Goal: Information Seeking & Learning: Learn about a topic

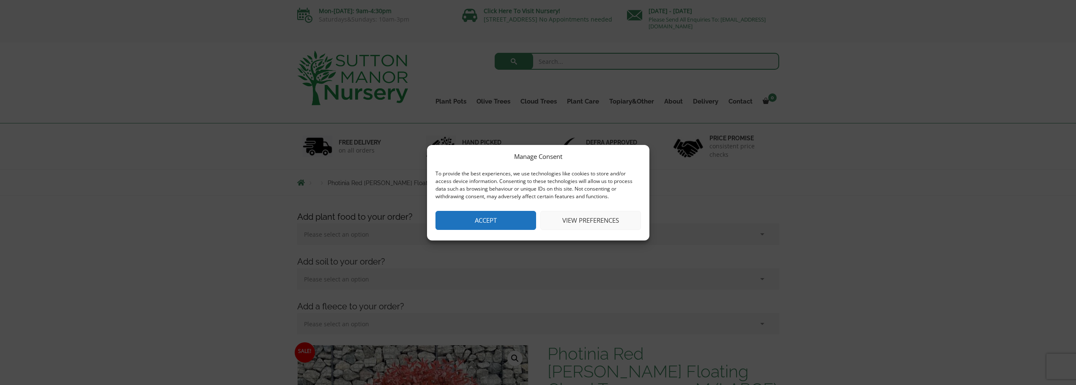
click at [506, 218] on button "Accept" at bounding box center [485, 220] width 101 height 19
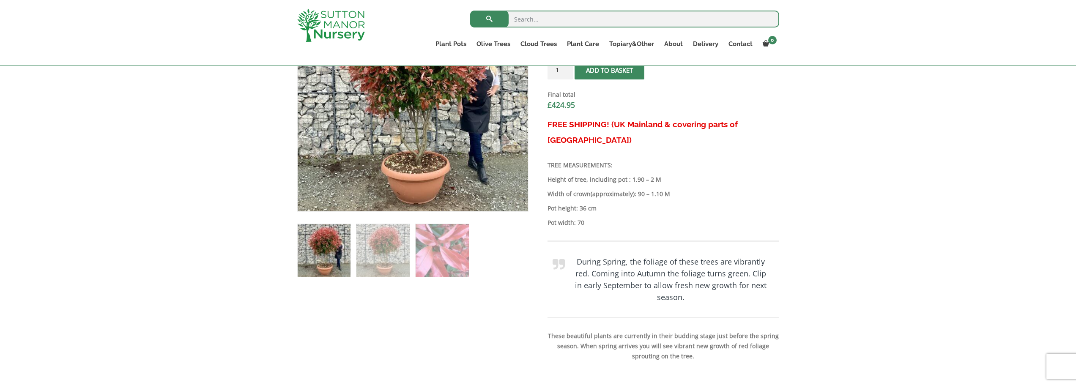
scroll to position [380, 0]
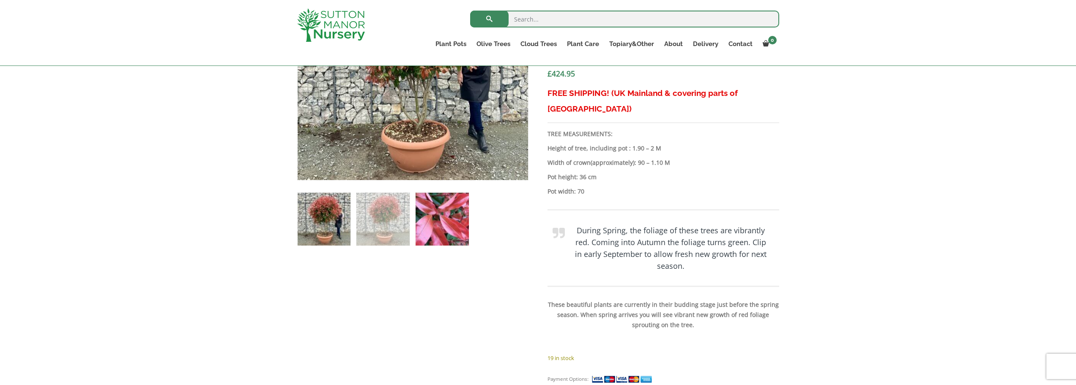
click at [460, 217] on img at bounding box center [441, 219] width 53 height 53
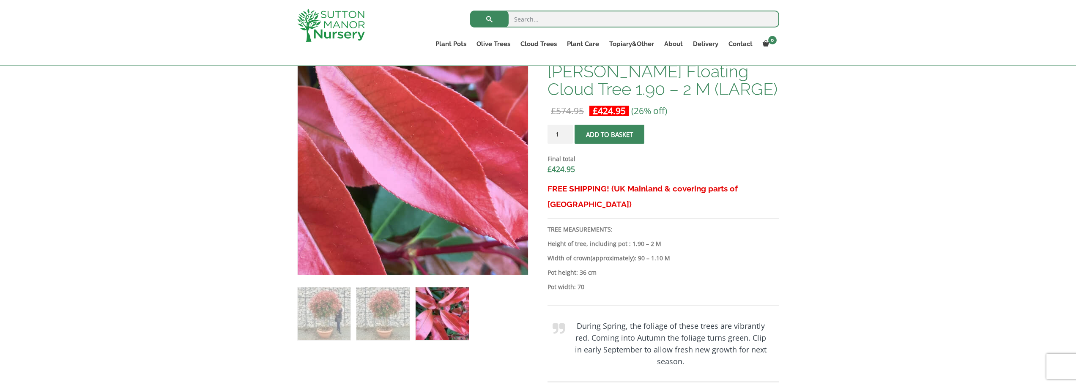
scroll to position [338, 0]
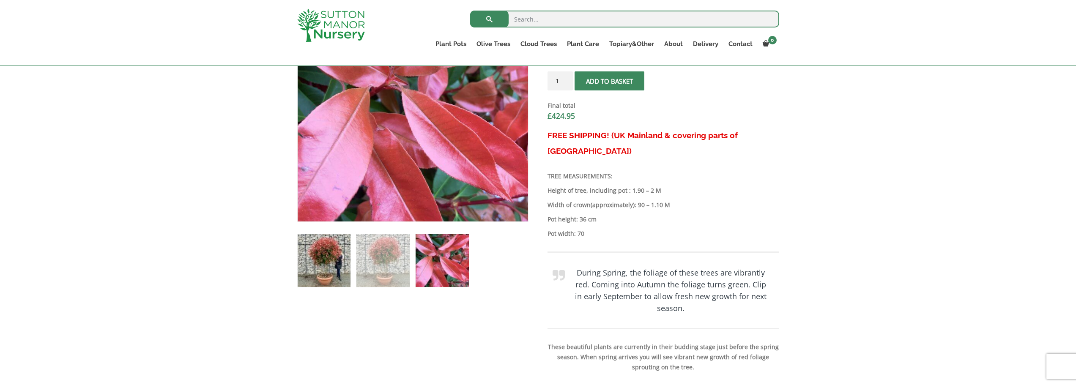
click at [323, 271] on img at bounding box center [324, 260] width 53 height 53
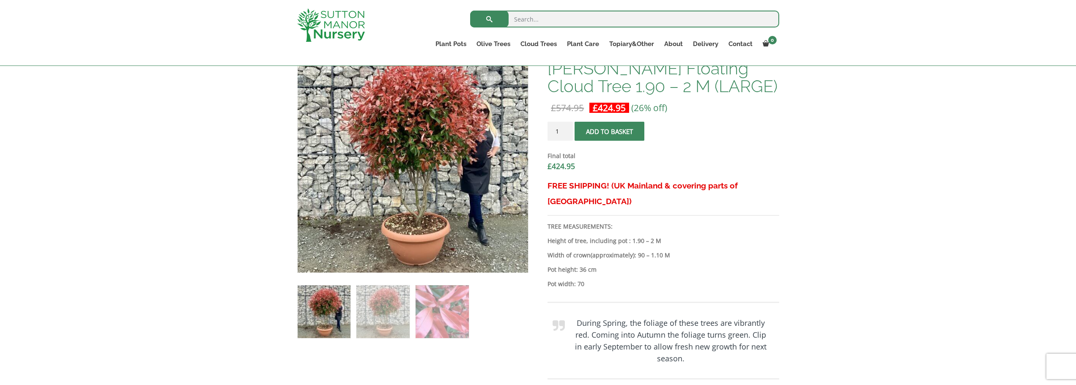
scroll to position [169, 0]
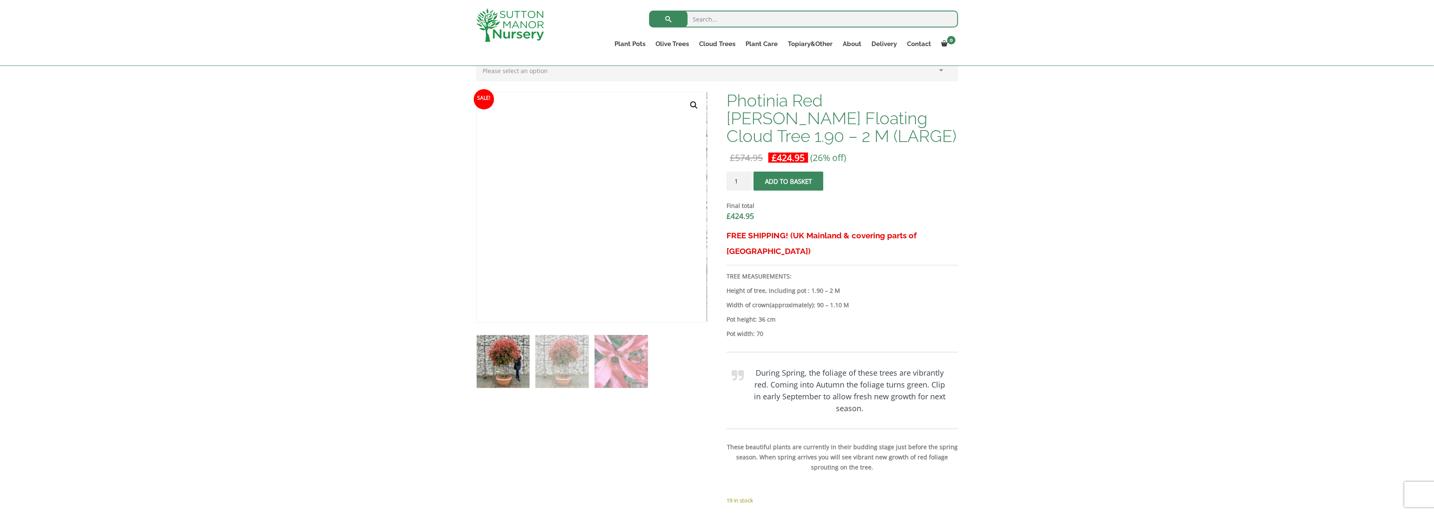
scroll to position [254, 0]
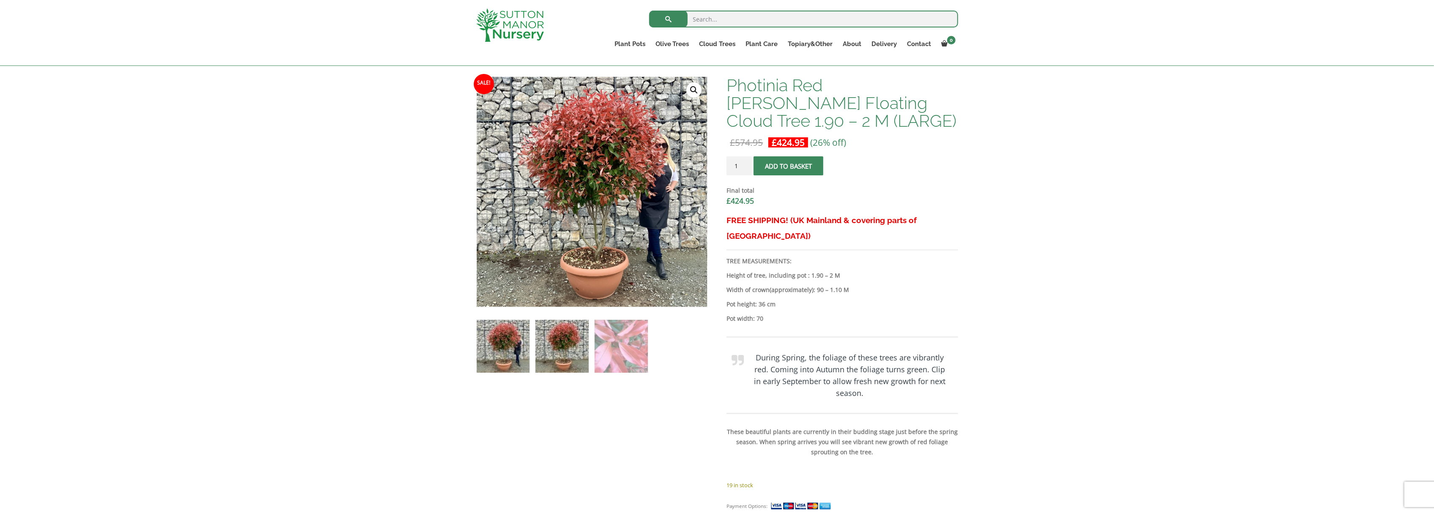
click at [572, 347] on img at bounding box center [562, 346] width 53 height 53
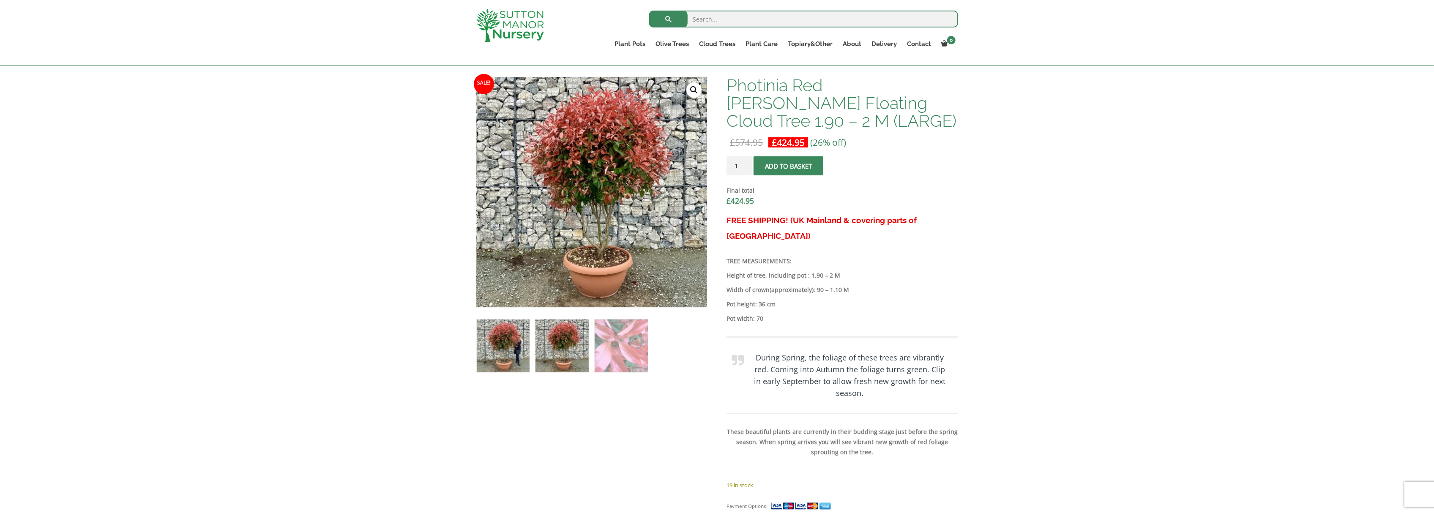
click at [509, 350] on img at bounding box center [503, 346] width 53 height 53
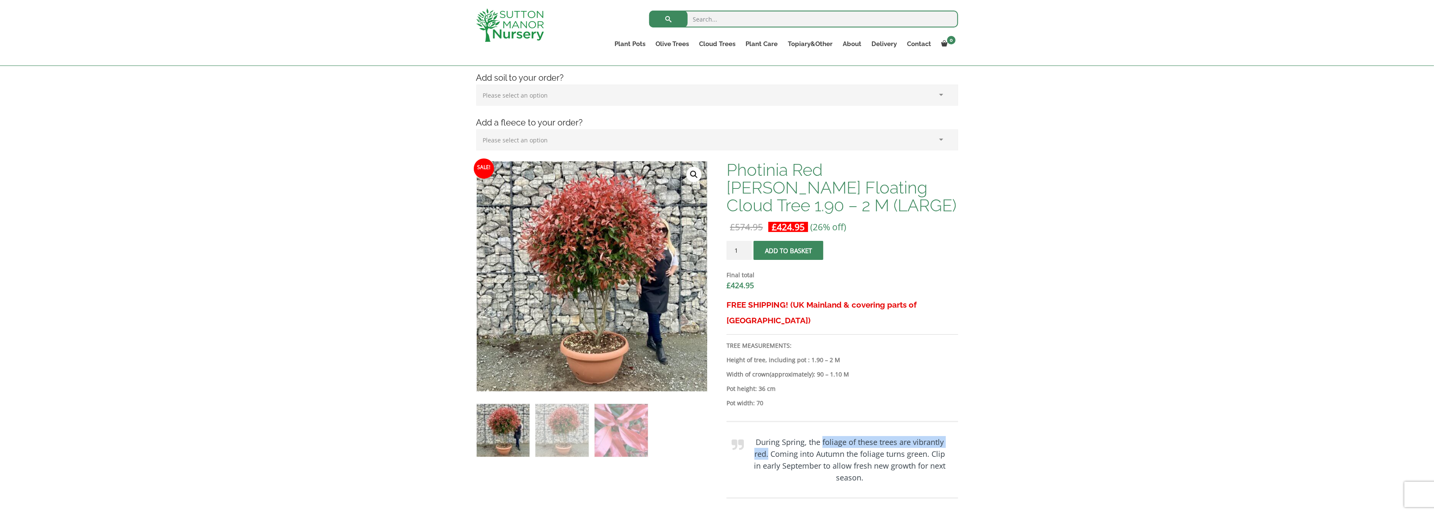
drag, startPoint x: 822, startPoint y: 425, endPoint x: 768, endPoint y: 436, distance: 54.4
click at [768, 437] on b "During Spring, the foliage of these trees are vibrantly red. Coming into Autumn…" at bounding box center [849, 460] width 191 height 46
copy b "foliage of these trees are vibrantly red."
